Goal: Information Seeking & Learning: Learn about a topic

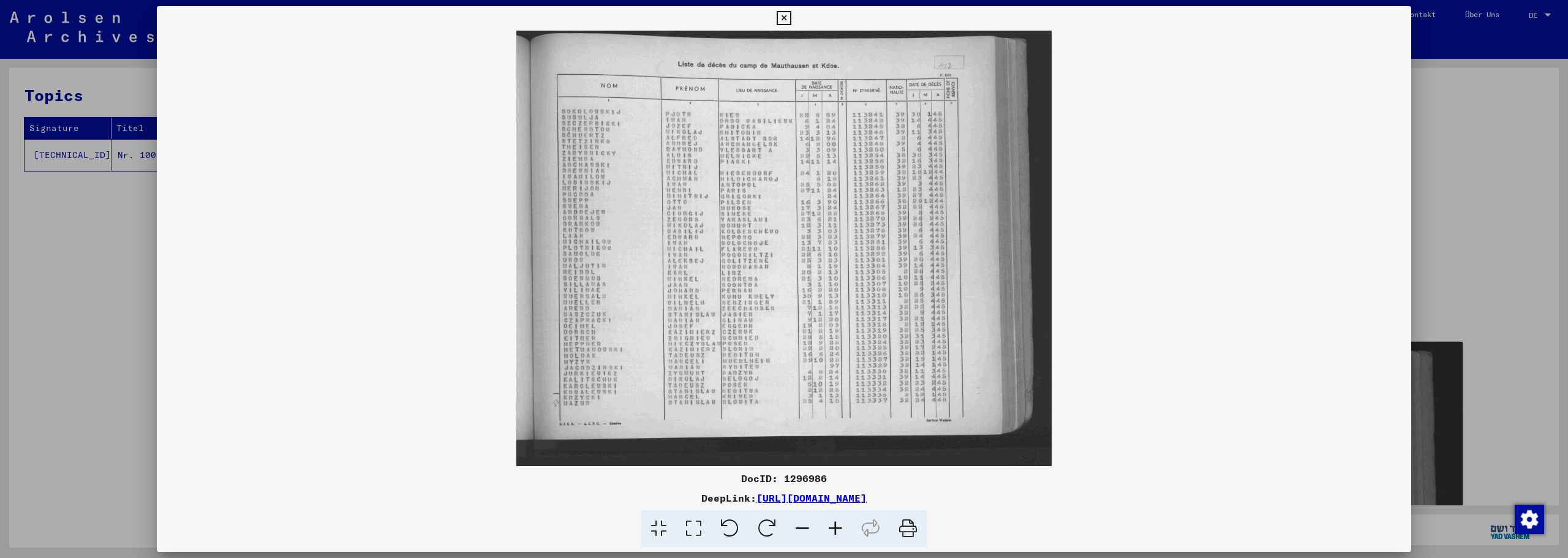
click at [828, 523] on icon at bounding box center [835, 529] width 33 height 38
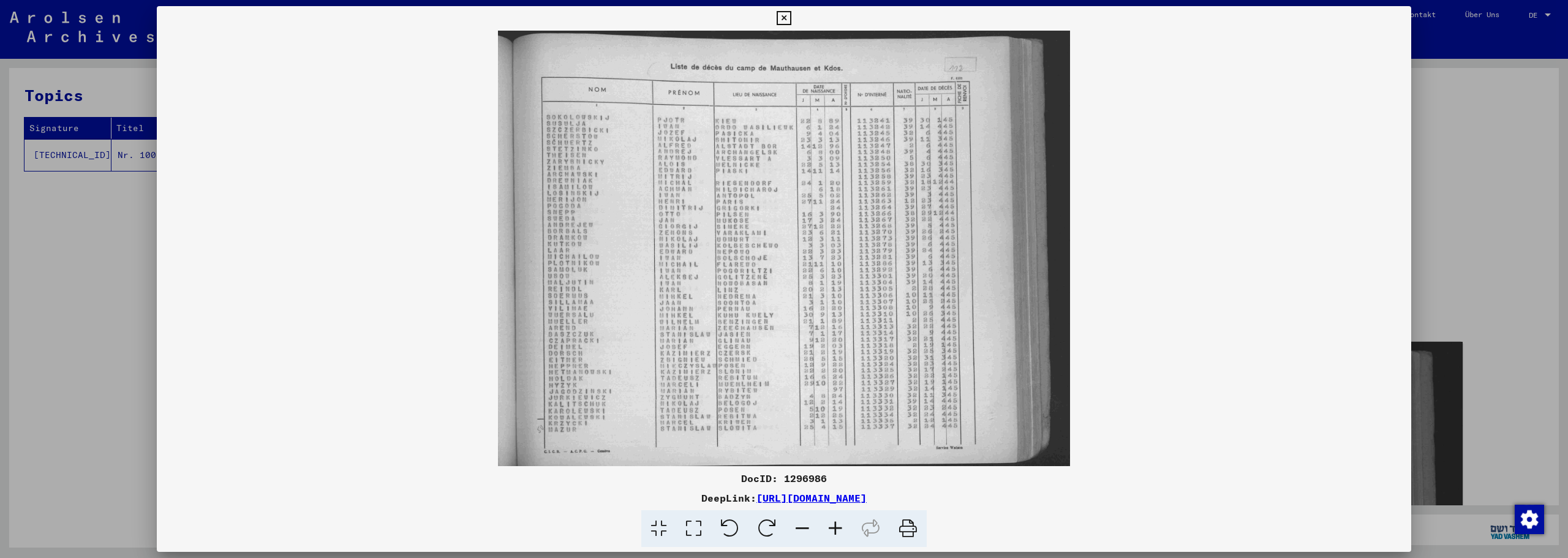
click at [828, 523] on icon at bounding box center [835, 529] width 33 height 38
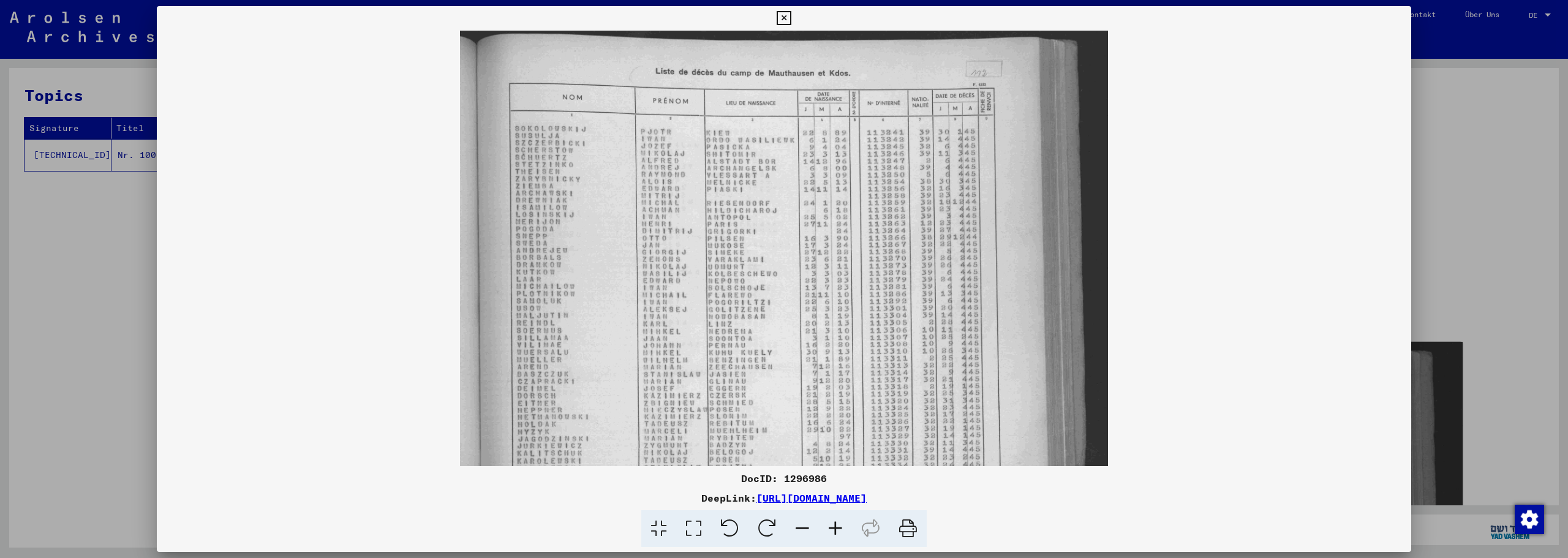
click at [828, 523] on icon at bounding box center [835, 529] width 33 height 38
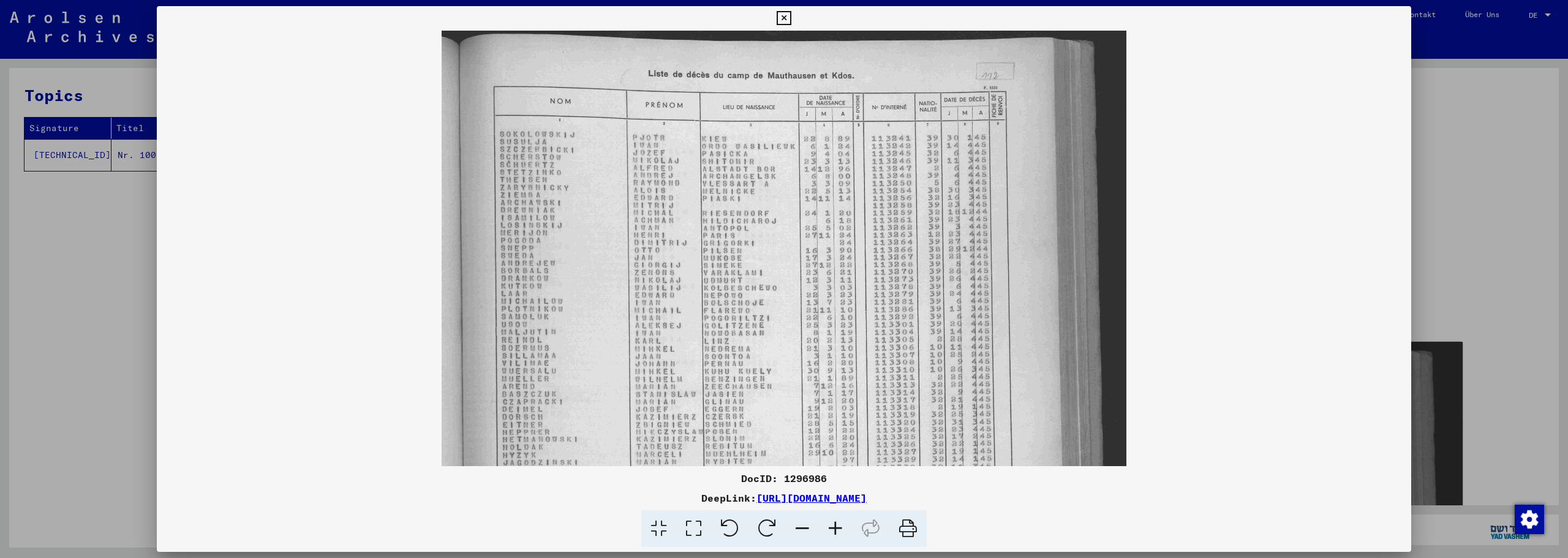
click at [828, 523] on icon at bounding box center [835, 529] width 33 height 38
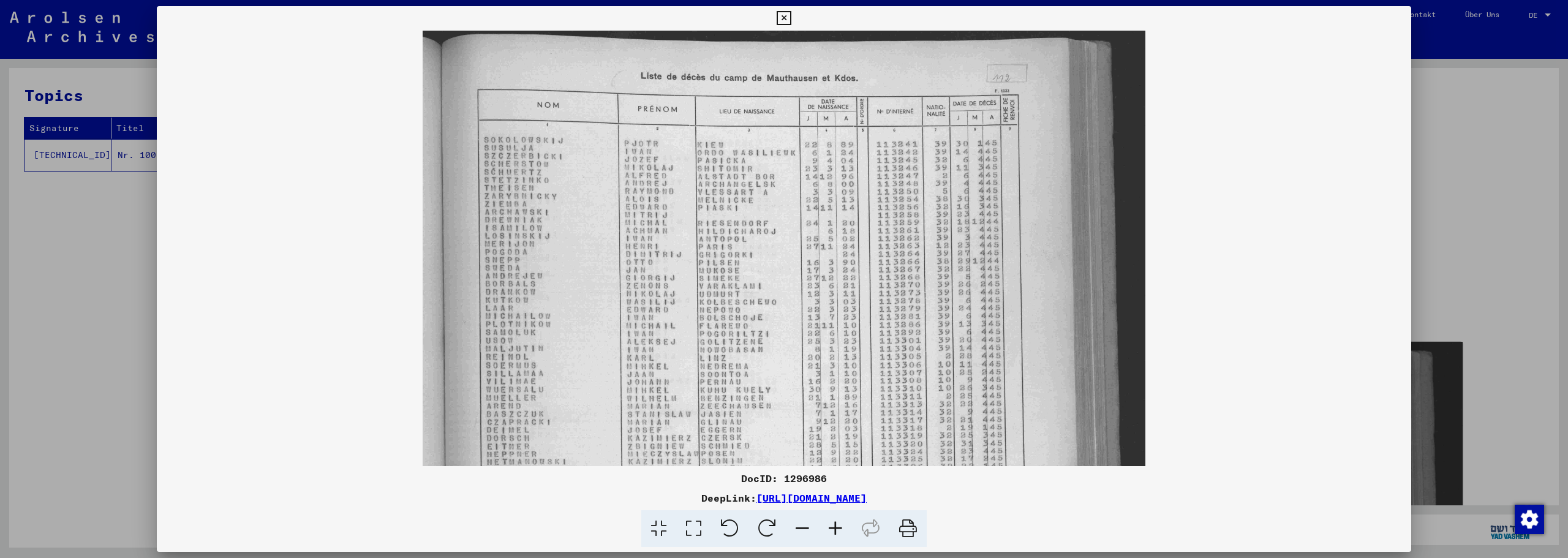
click at [828, 523] on icon at bounding box center [835, 529] width 33 height 38
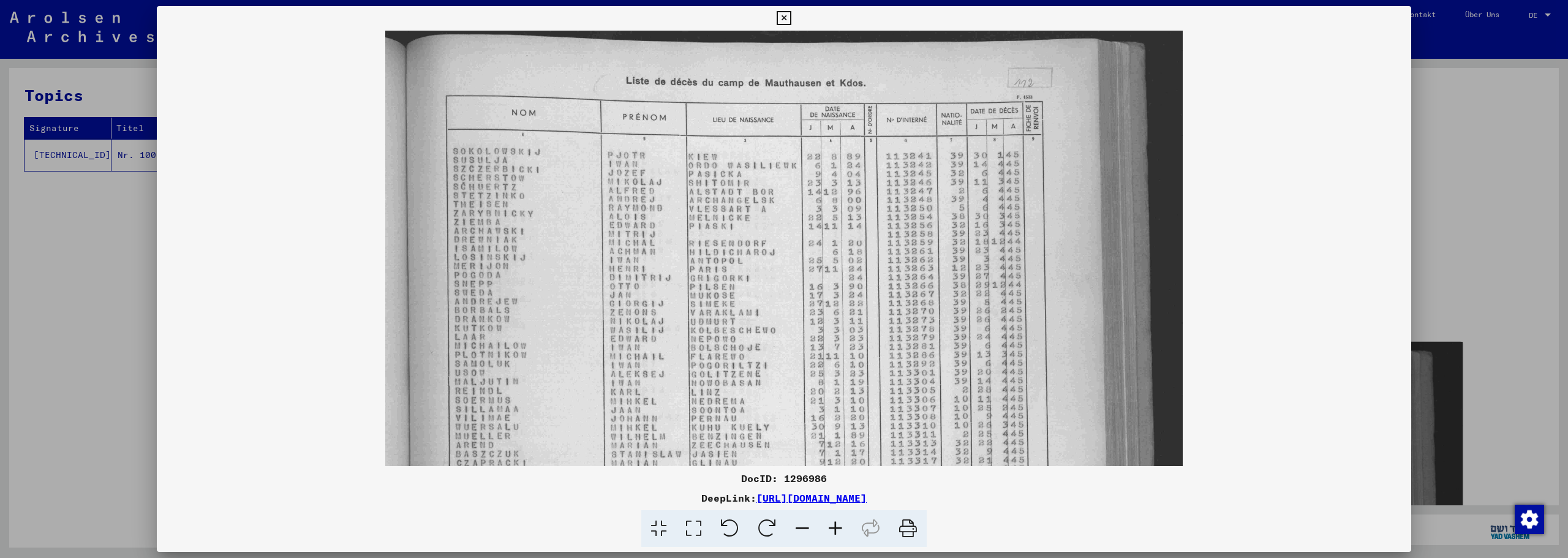
click at [828, 523] on icon at bounding box center [835, 529] width 33 height 38
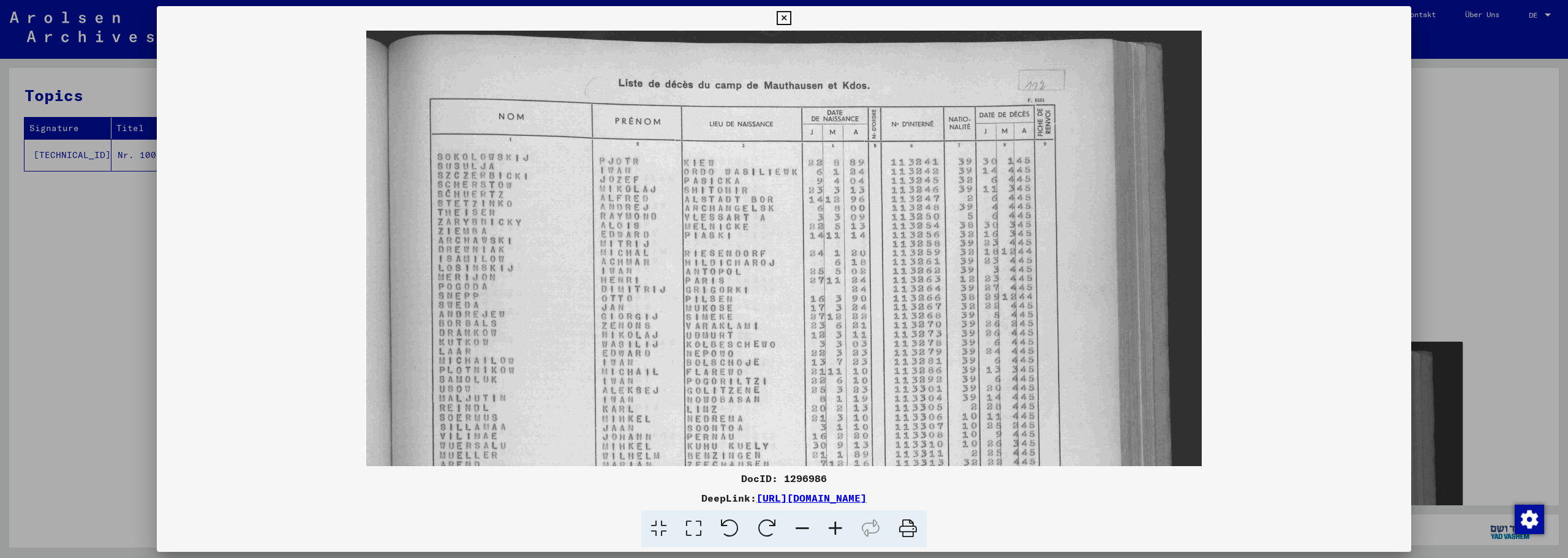
click at [828, 523] on icon at bounding box center [835, 529] width 33 height 38
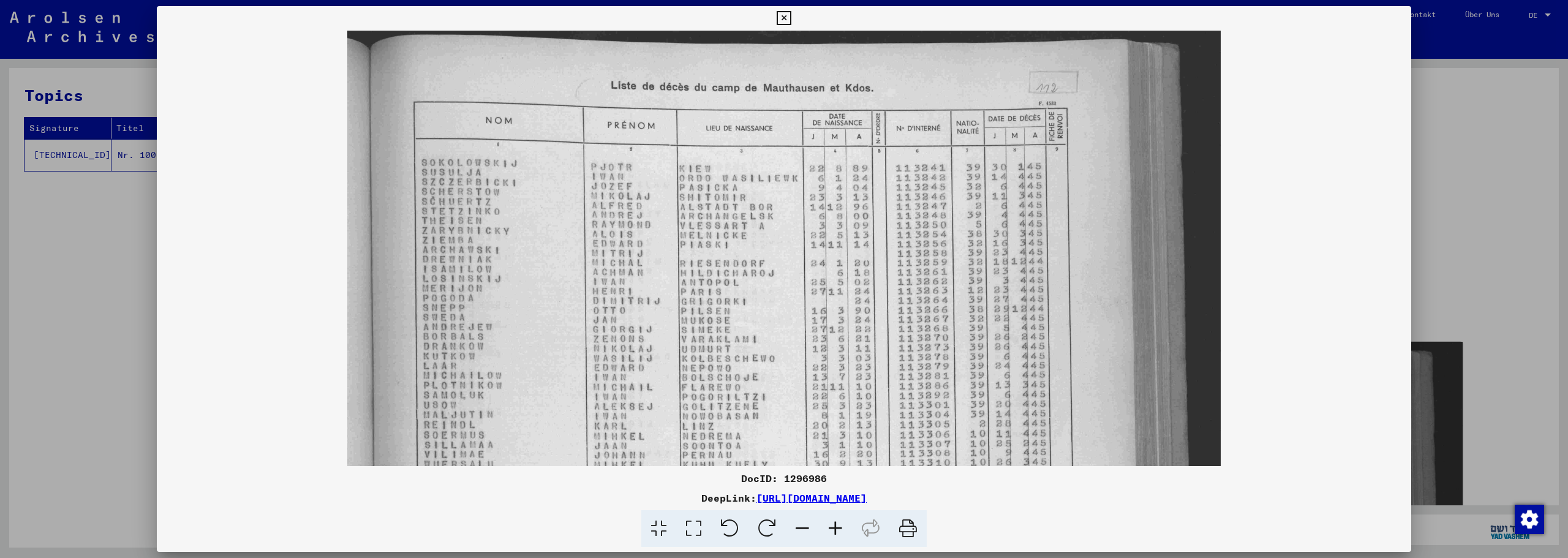
click at [828, 523] on icon at bounding box center [835, 529] width 33 height 38
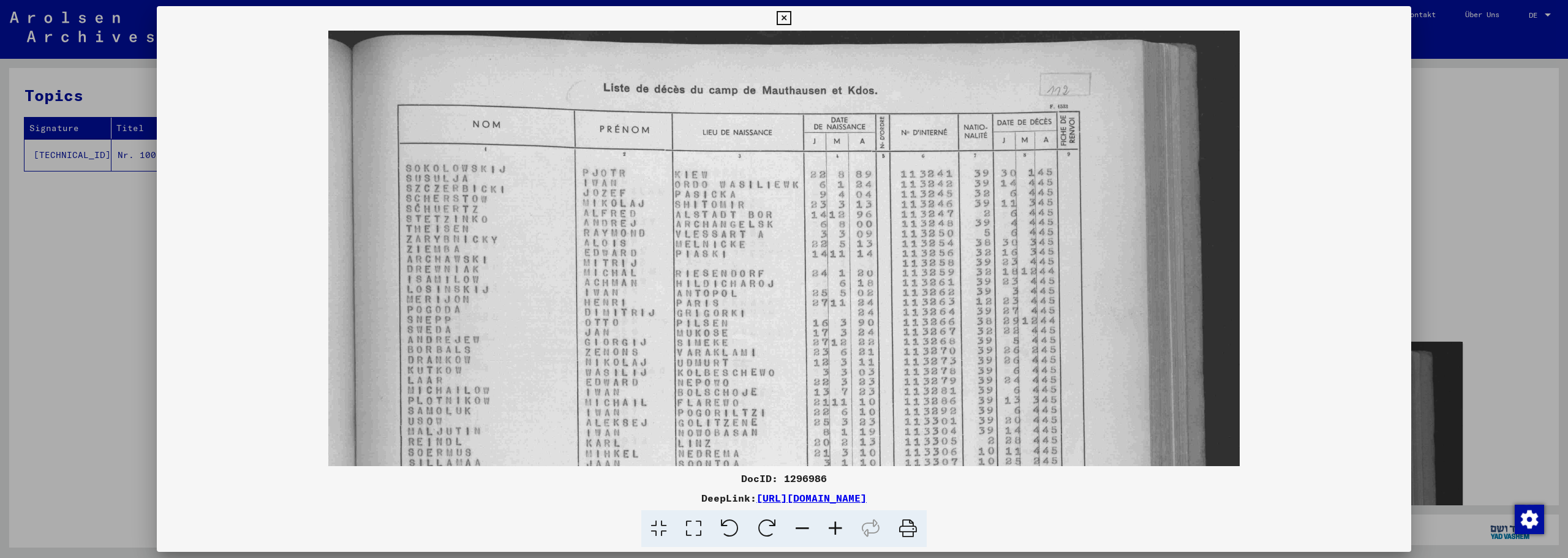
click at [828, 523] on icon at bounding box center [835, 529] width 33 height 38
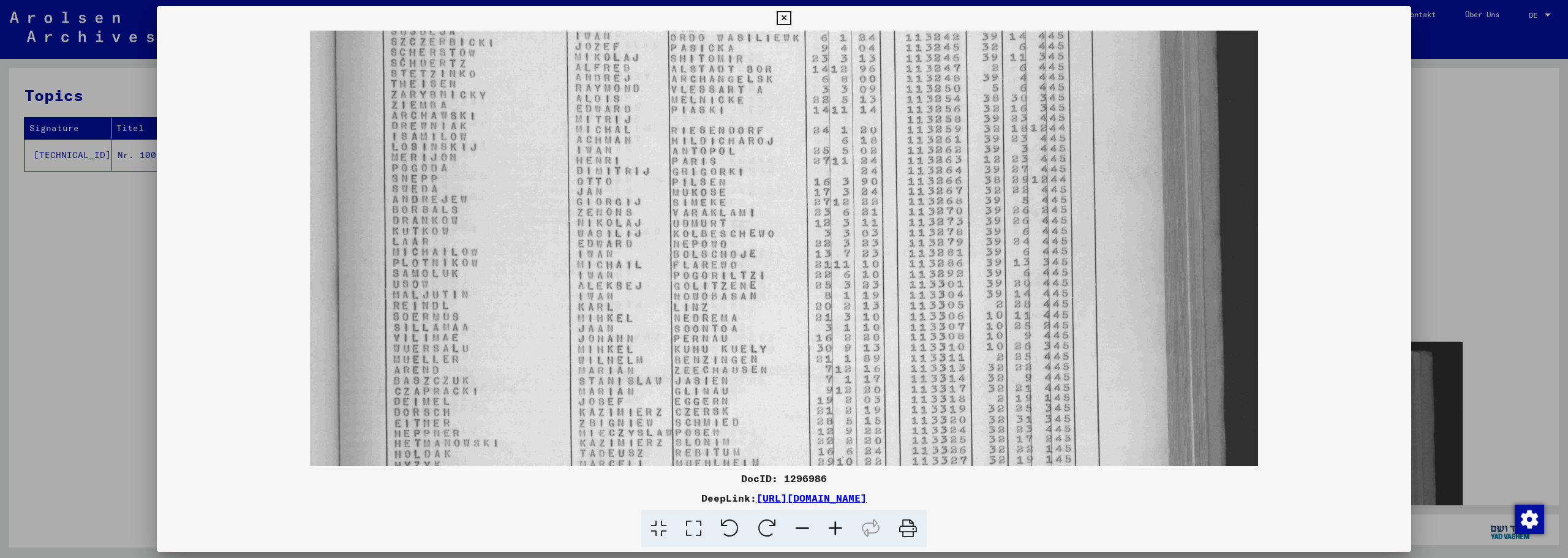
drag, startPoint x: 753, startPoint y: 385, endPoint x: 758, endPoint y: 232, distance: 153.1
click at [758, 232] on img at bounding box center [784, 263] width 949 height 772
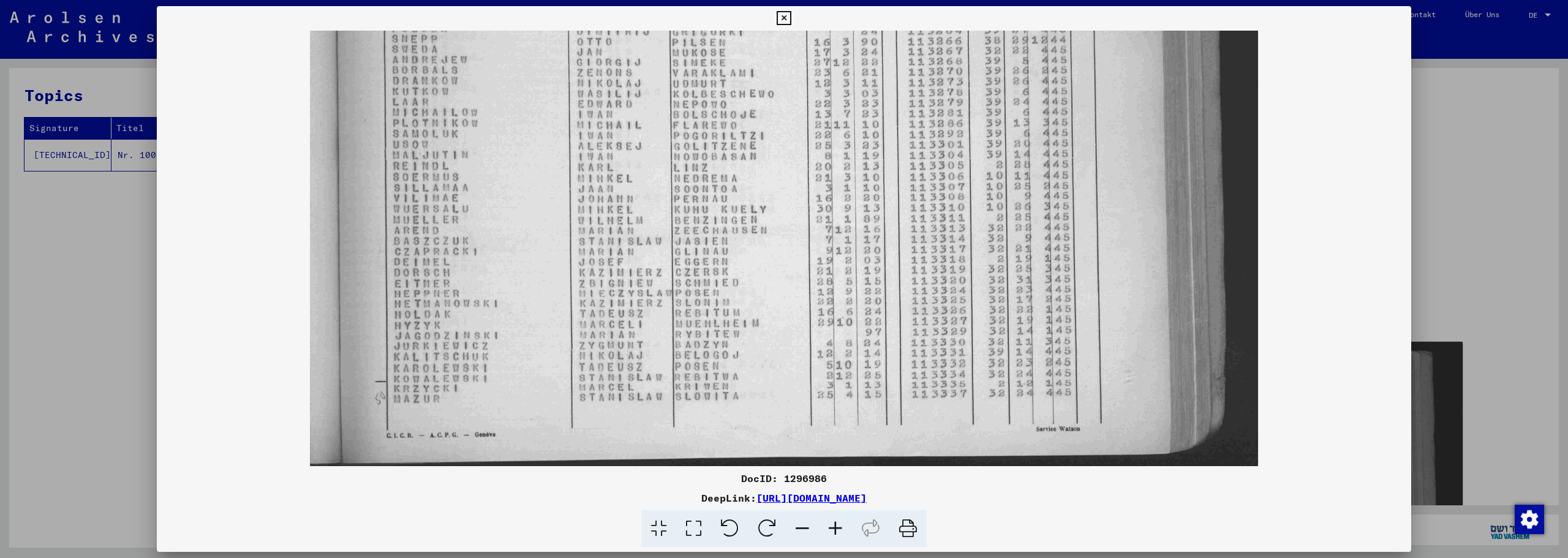
scroll to position [296, 0]
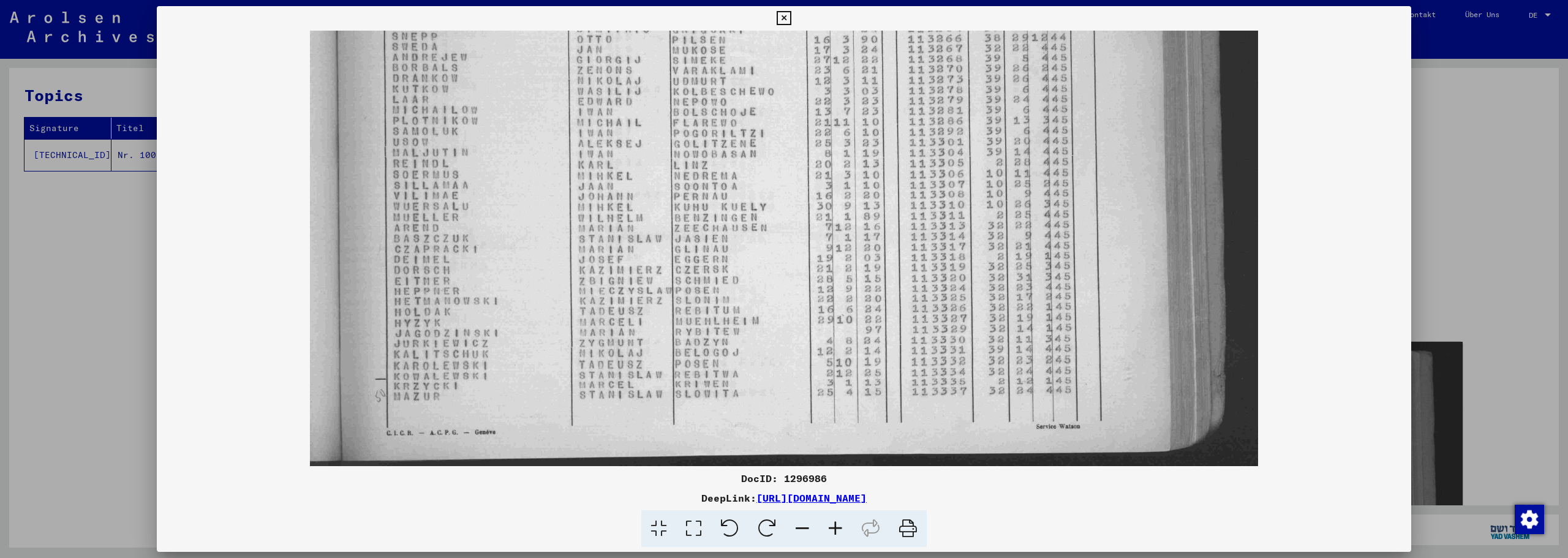
drag, startPoint x: 753, startPoint y: 354, endPoint x: 762, endPoint y: 212, distance: 142.3
click at [762, 212] on img at bounding box center [784, 122] width 949 height 772
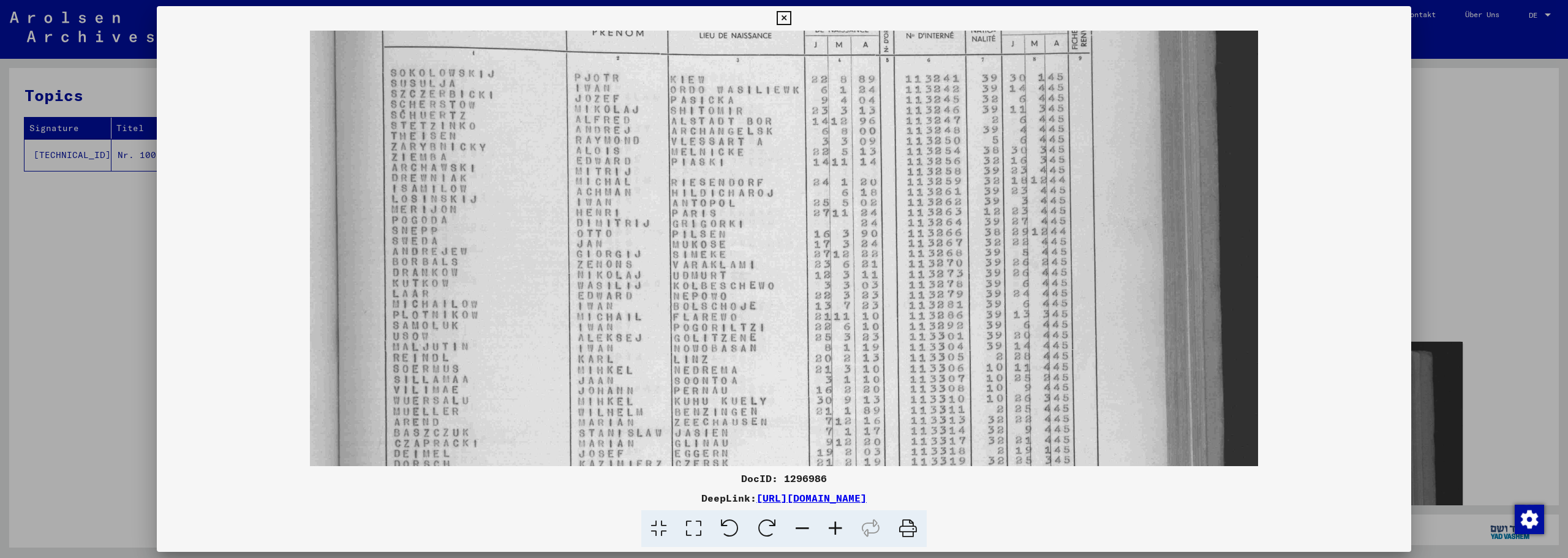
drag, startPoint x: 707, startPoint y: 207, endPoint x: 707, endPoint y: 398, distance: 191.0
click at [707, 398] on img at bounding box center [784, 315] width 949 height 772
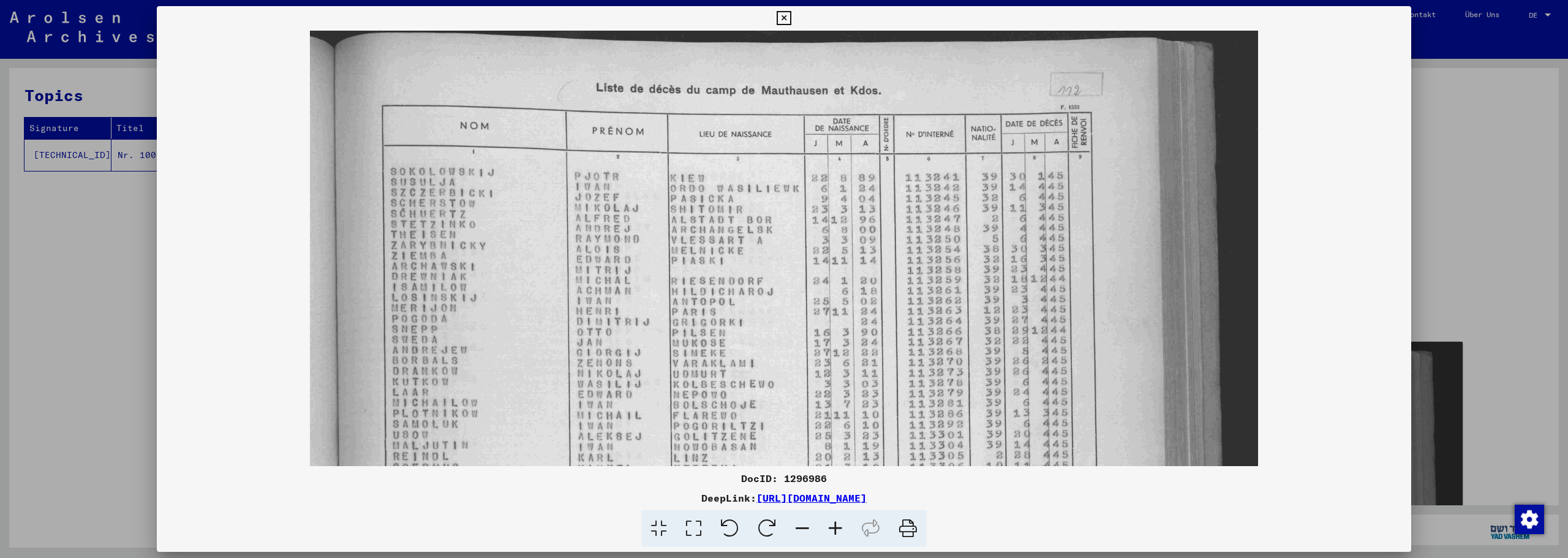
scroll to position [0, 0]
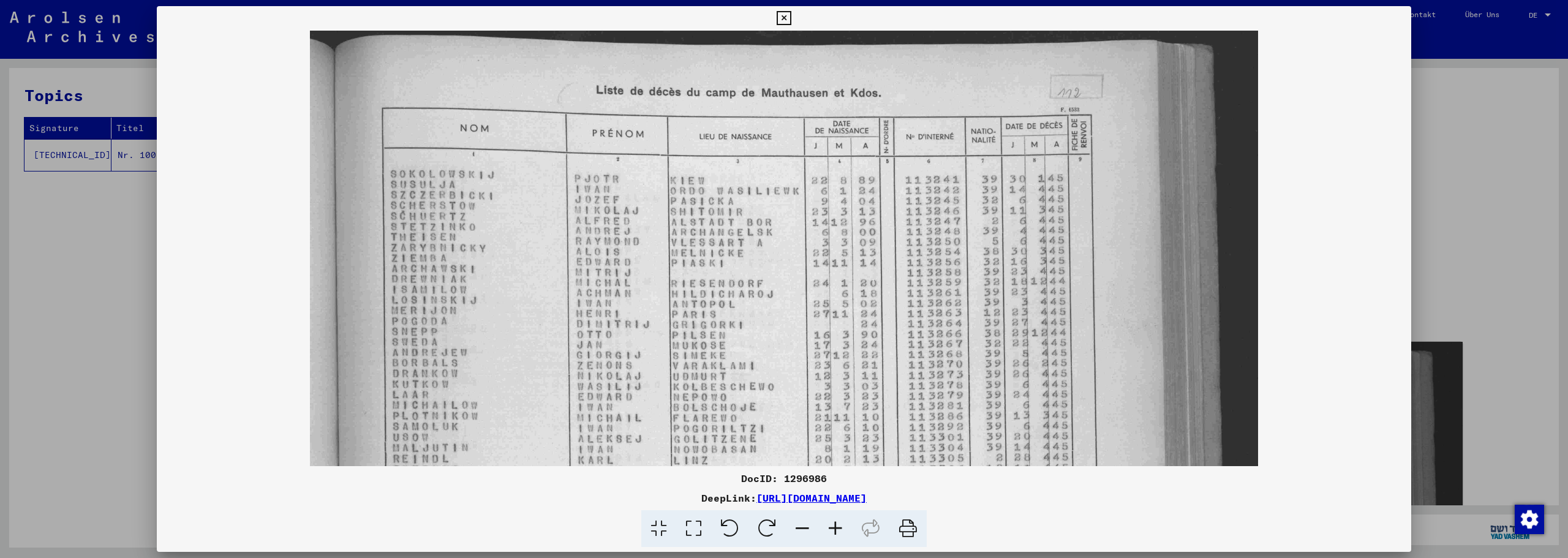
drag, startPoint x: 718, startPoint y: 141, endPoint x: 716, endPoint y: 250, distance: 109.0
click at [716, 250] on img at bounding box center [784, 416] width 949 height 772
click at [784, 14] on icon at bounding box center [784, 18] width 14 height 14
